Goal: Task Accomplishment & Management: Complete application form

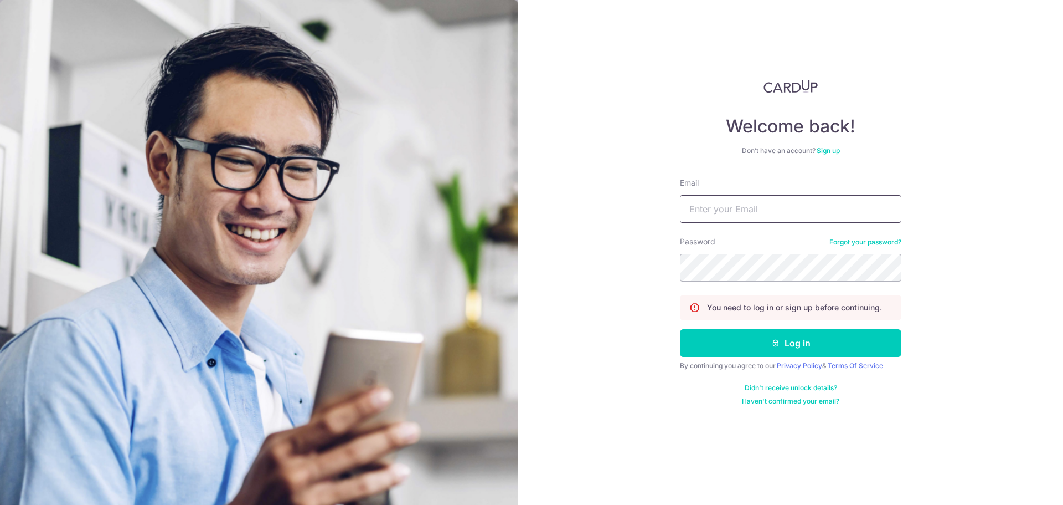
click at [754, 205] on input "Email" at bounding box center [791, 209] width 222 height 28
type input "[EMAIL_ADDRESS][DOMAIN_NAME]"
click at [680, 329] on button "Log in" at bounding box center [791, 343] width 222 height 28
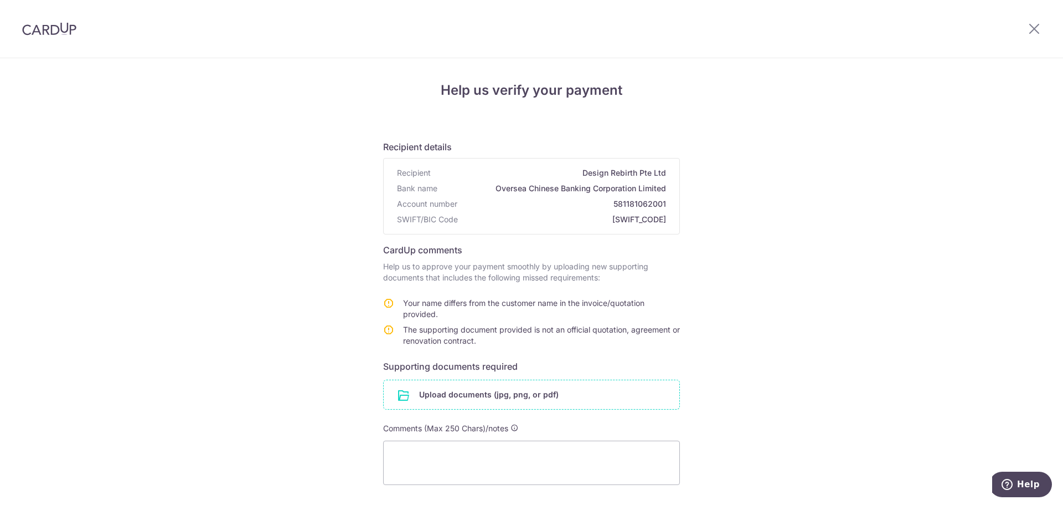
click at [523, 394] on input "file" at bounding box center [532, 394] width 296 height 29
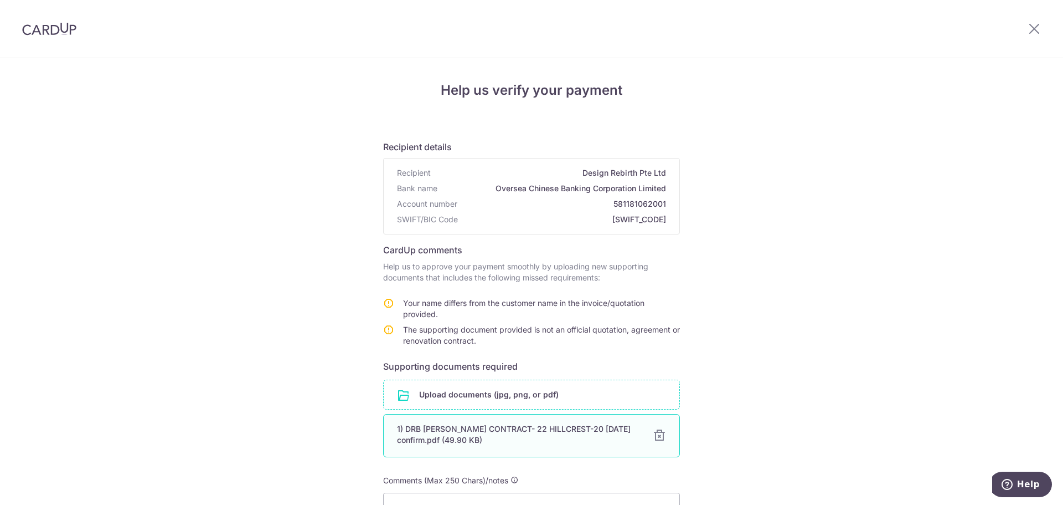
click at [657, 435] on div at bounding box center [659, 435] width 13 height 13
